Goal: Entertainment & Leisure: Consume media (video, audio)

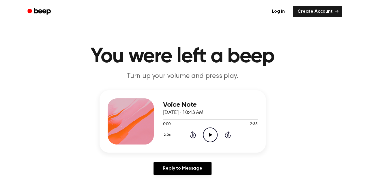
click at [213, 132] on icon "Play Audio" at bounding box center [210, 135] width 15 height 15
click at [202, 119] on div at bounding box center [185, 119] width 45 height 1
click at [209, 133] on icon at bounding box center [210, 135] width 3 height 4
click at [213, 139] on icon "Play Audio" at bounding box center [210, 135] width 15 height 15
click at [208, 136] on icon "Pause Audio" at bounding box center [210, 135] width 15 height 15
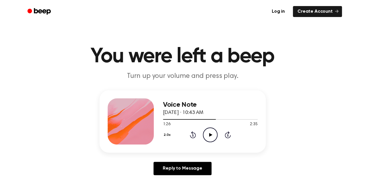
click at [208, 140] on icon "Play Audio" at bounding box center [210, 135] width 15 height 15
click at [212, 133] on icon "Pause Audio" at bounding box center [210, 135] width 15 height 15
click at [212, 131] on icon "Play Audio" at bounding box center [210, 135] width 15 height 15
click at [232, 120] on div at bounding box center [210, 119] width 95 height 5
click at [230, 120] on span at bounding box center [231, 119] width 5 height 5
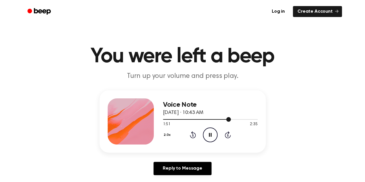
click at [225, 118] on div at bounding box center [210, 119] width 95 height 5
click at [212, 133] on icon "Pause Audio" at bounding box center [210, 135] width 15 height 15
click at [218, 136] on div "2.0x Rewind 5 seconds Play Audio Skip 5 seconds" at bounding box center [210, 135] width 95 height 15
click at [213, 137] on icon "Play Audio" at bounding box center [210, 135] width 15 height 15
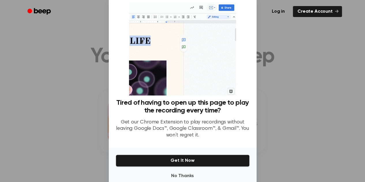
scroll to position [26, 0]
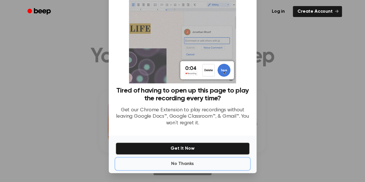
click at [183, 161] on button "No Thanks" at bounding box center [183, 164] width 134 height 12
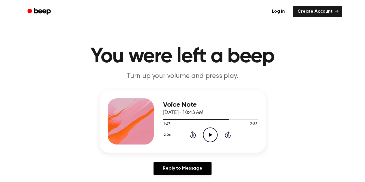
click at [208, 124] on div "1:47 2:35" at bounding box center [210, 125] width 95 height 6
click at [208, 132] on icon "Play Audio" at bounding box center [210, 135] width 15 height 15
click at [250, 118] on div at bounding box center [210, 119] width 95 height 5
click at [206, 135] on icon "Play Audio" at bounding box center [210, 135] width 15 height 15
click at [244, 117] on div at bounding box center [210, 119] width 95 height 5
